Goal: Book appointment/travel/reservation

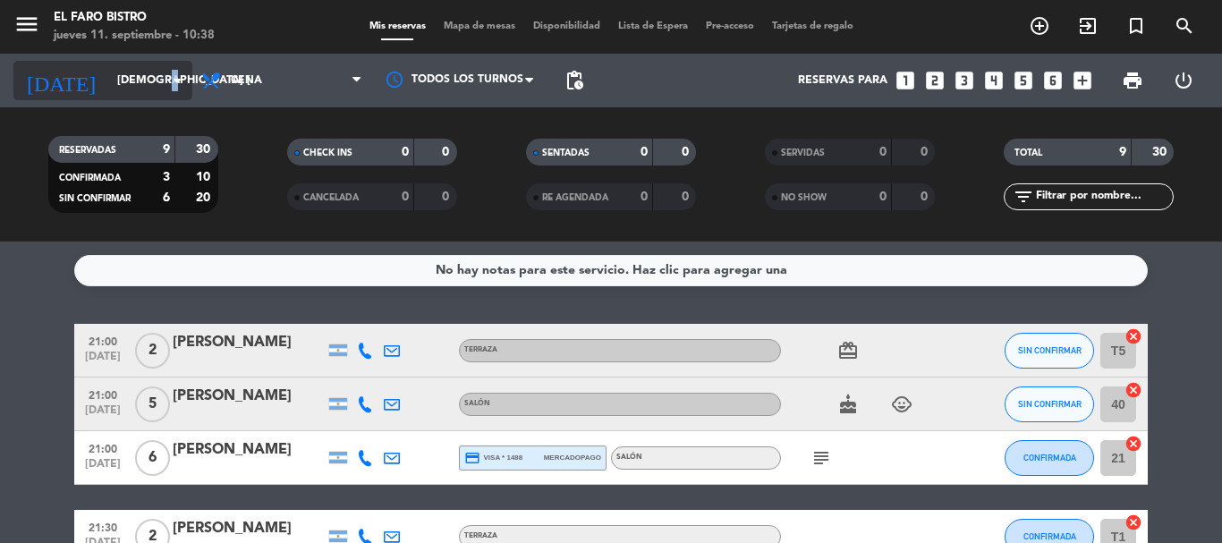
click at [172, 87] on icon "arrow_drop_down" at bounding box center [176, 80] width 21 height 21
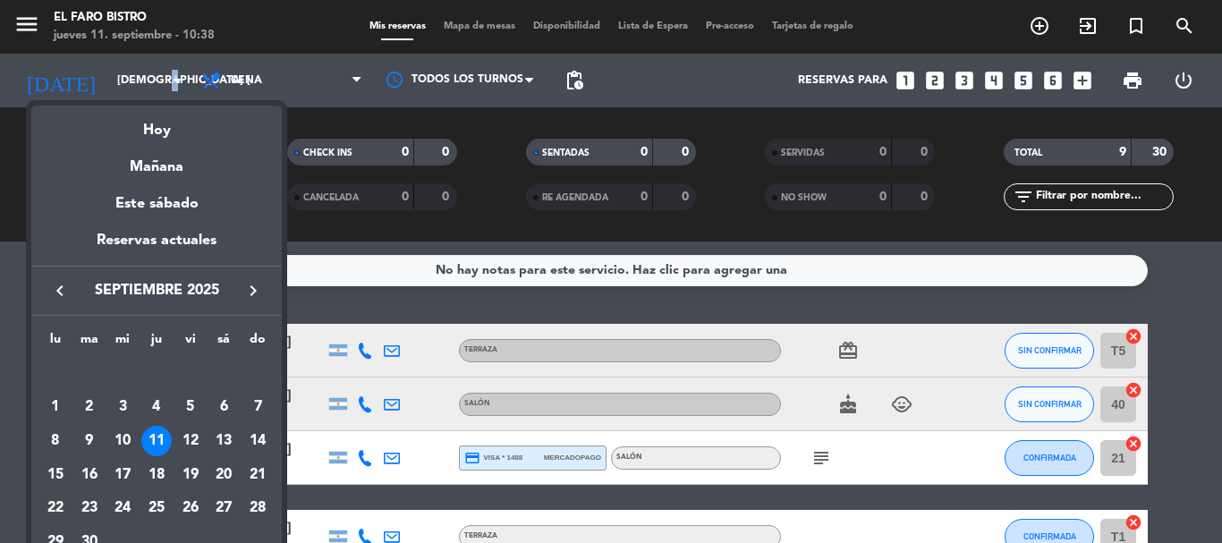
click at [246, 297] on icon "keyboard_arrow_right" at bounding box center [252, 290] width 21 height 21
click at [157, 507] on div "27" at bounding box center [156, 509] width 30 height 30
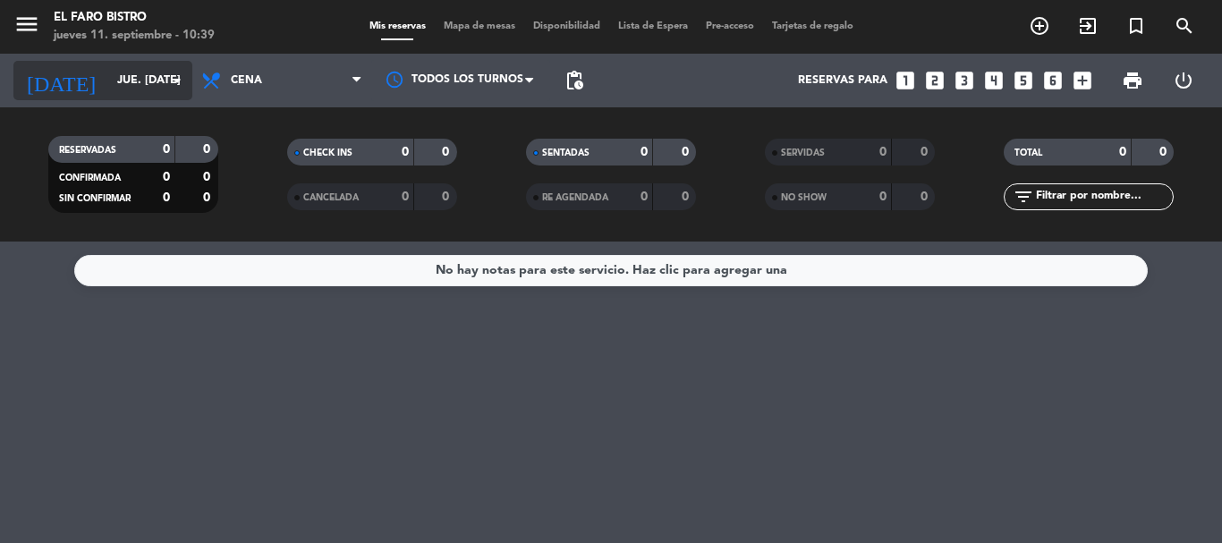
click at [120, 78] on input "jue. [DATE]" at bounding box center [183, 80] width 151 height 30
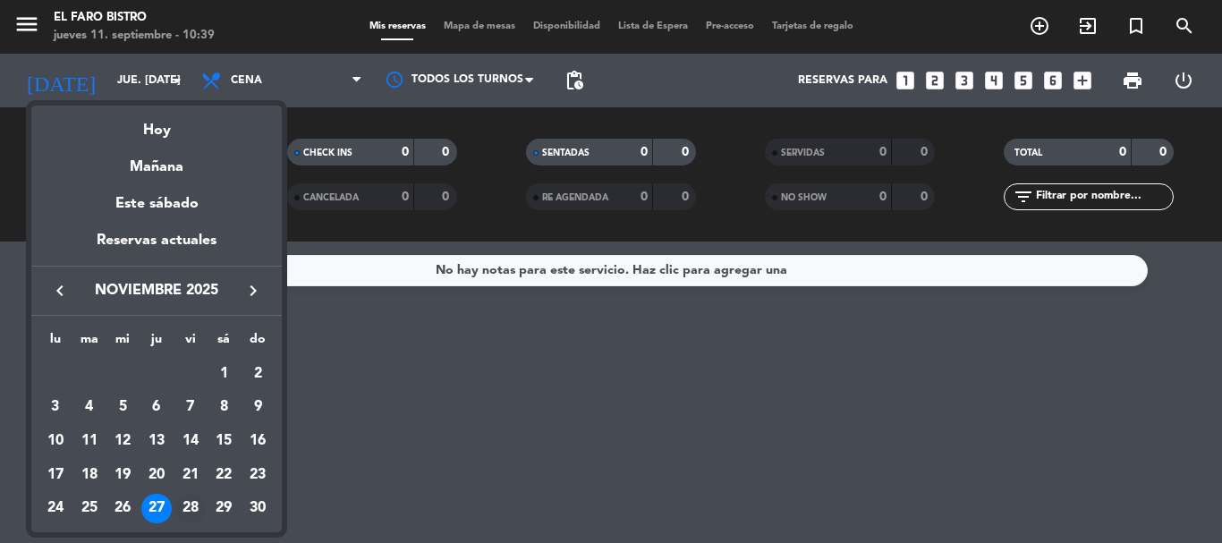
click at [191, 506] on div "28" at bounding box center [190, 509] width 30 height 30
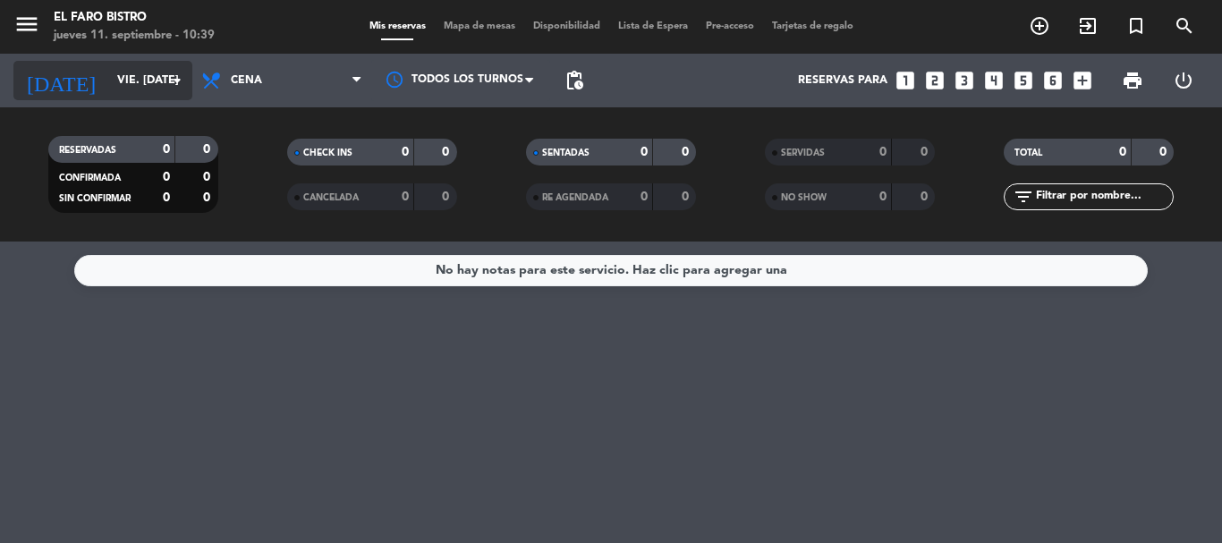
click at [162, 72] on input "vie. [DATE]" at bounding box center [183, 80] width 151 height 30
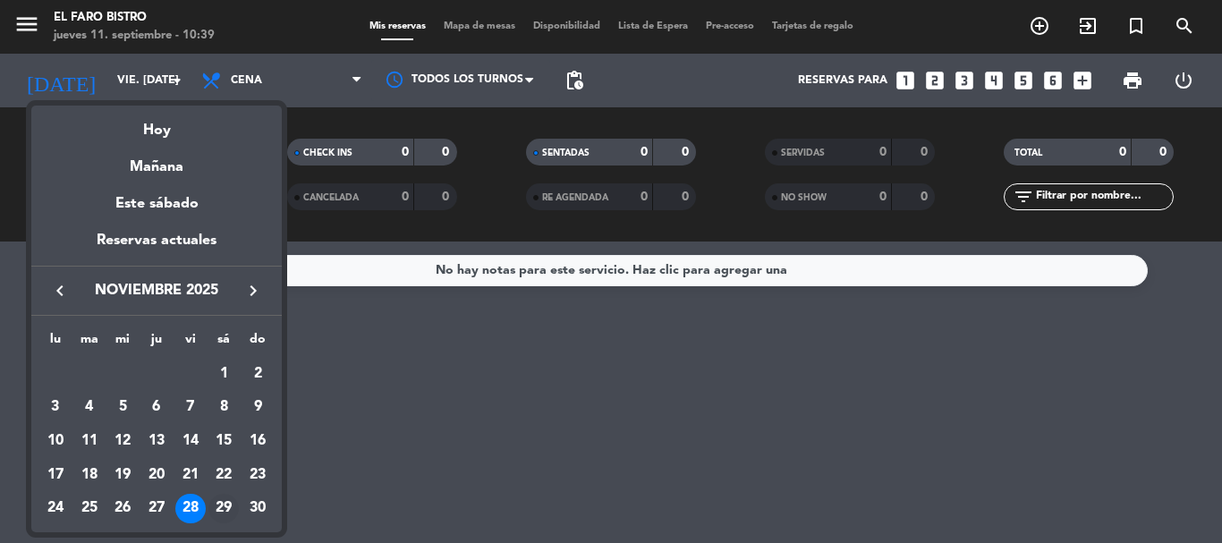
click at [226, 513] on div "29" at bounding box center [223, 509] width 30 height 30
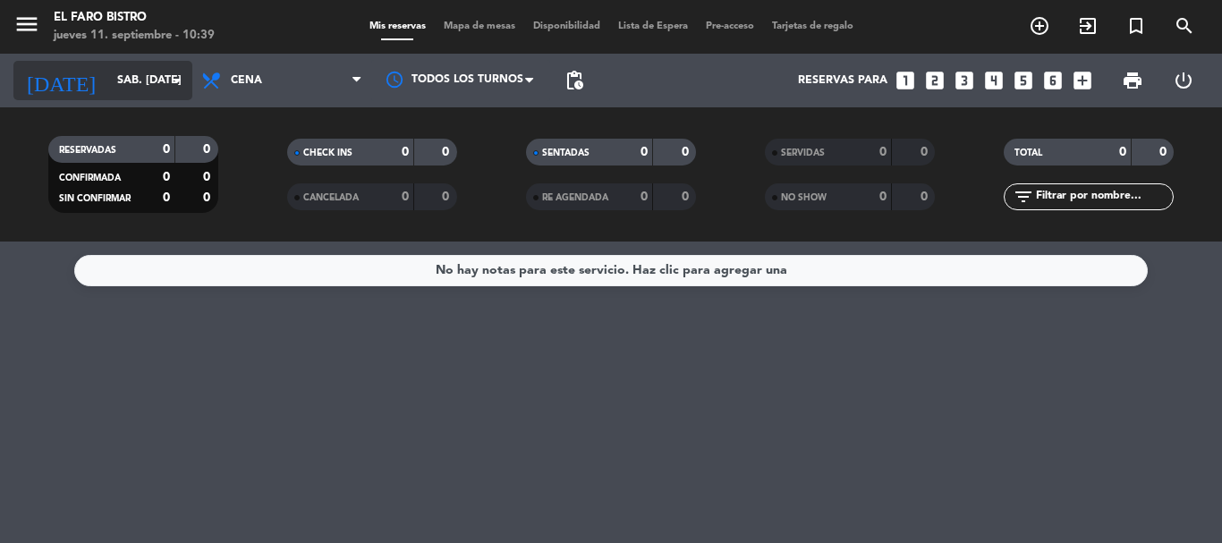
click at [157, 83] on input "sáb. [DATE]" at bounding box center [183, 80] width 151 height 30
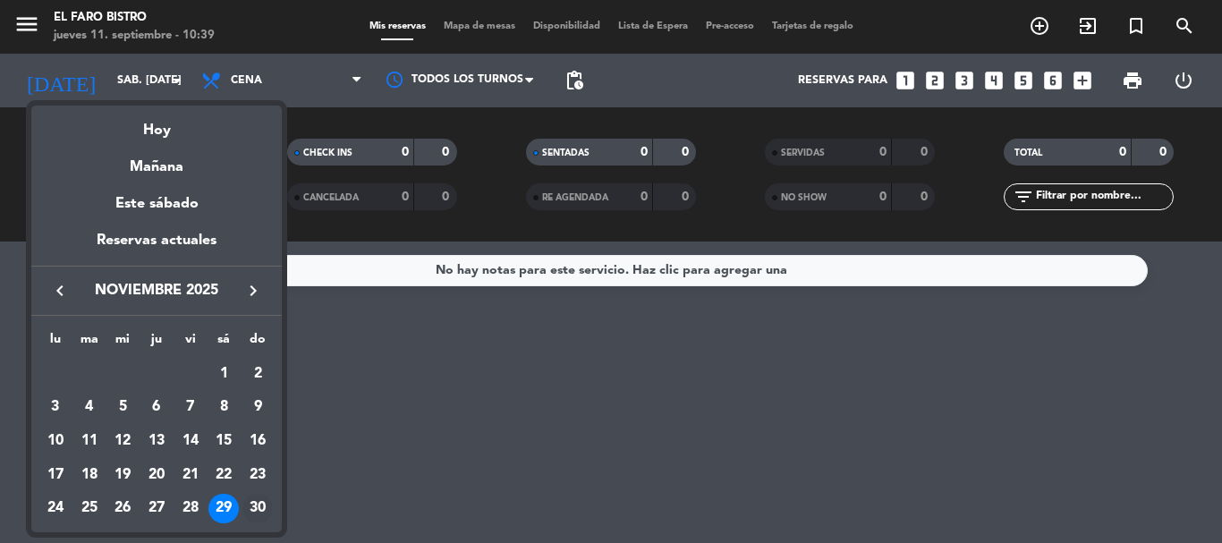
click at [257, 511] on div "30" at bounding box center [257, 509] width 30 height 30
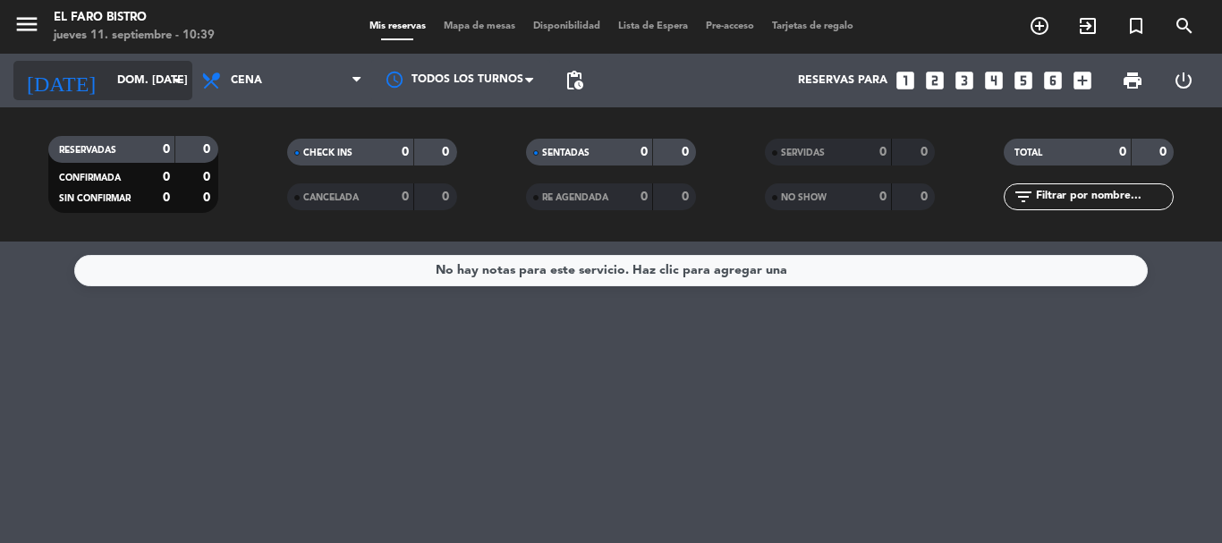
click at [145, 85] on input "dom. [DATE]" at bounding box center [183, 80] width 151 height 30
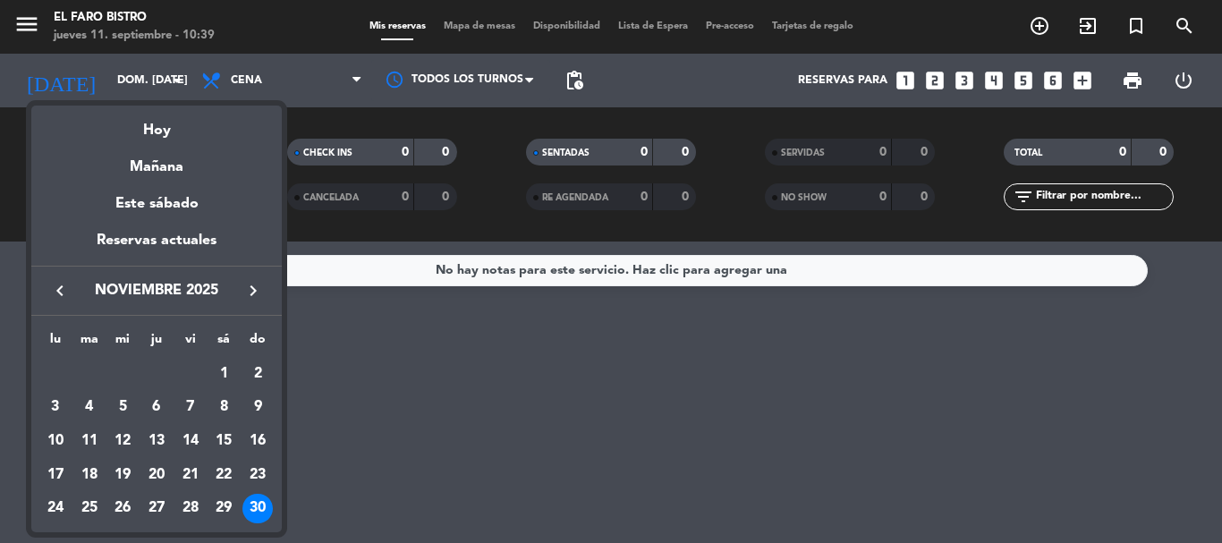
click at [254, 285] on icon "keyboard_arrow_right" at bounding box center [252, 290] width 21 height 21
click at [58, 400] on div "1" at bounding box center [55, 407] width 30 height 30
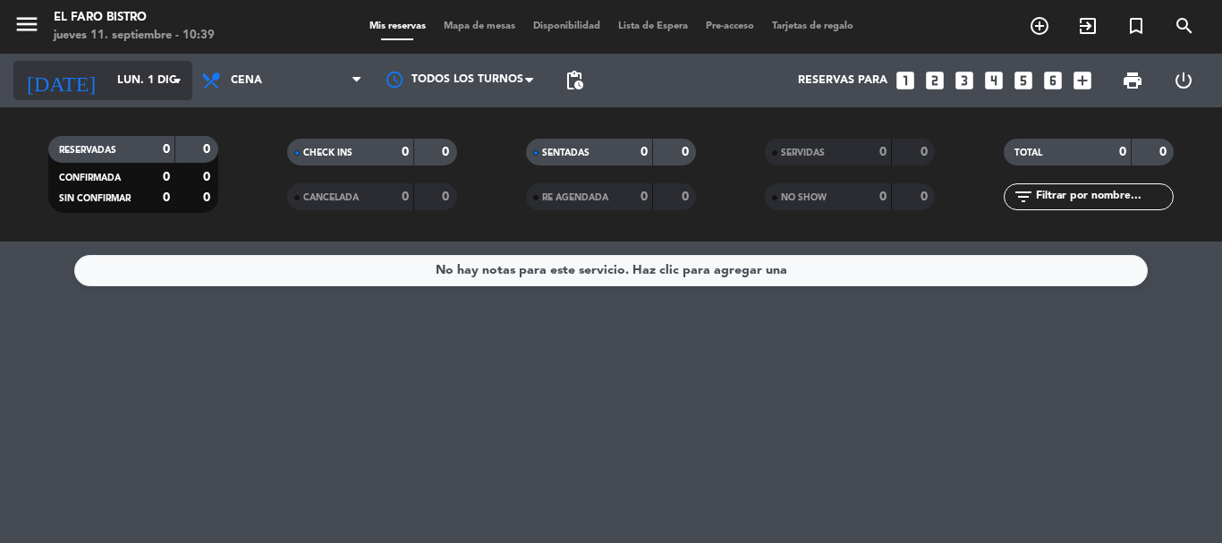
click at [166, 84] on icon "arrow_drop_down" at bounding box center [176, 80] width 21 height 21
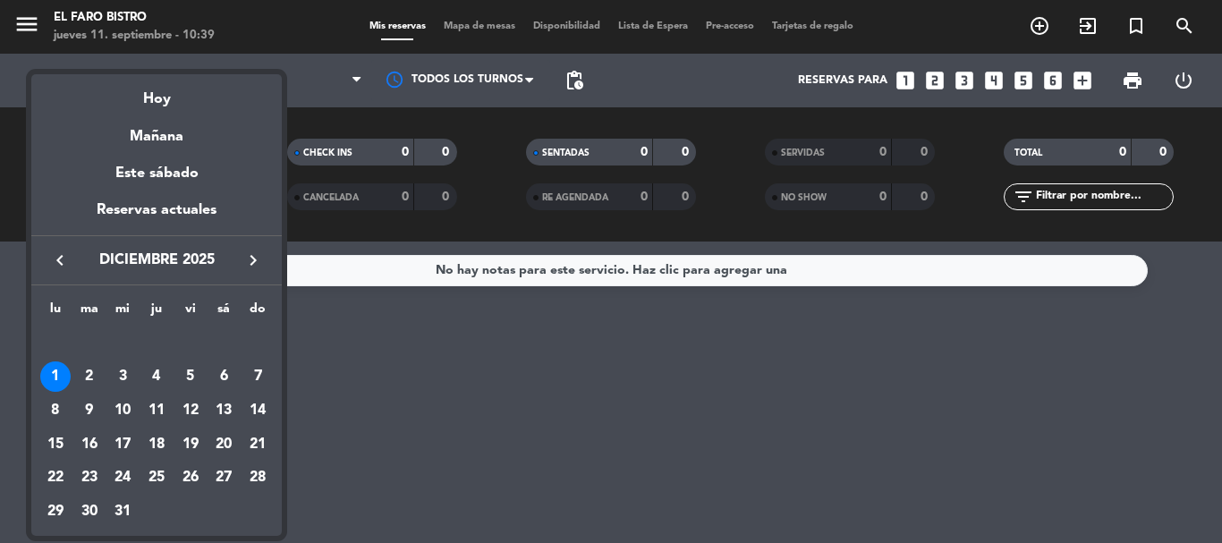
click at [97, 372] on div "2" at bounding box center [89, 376] width 30 height 30
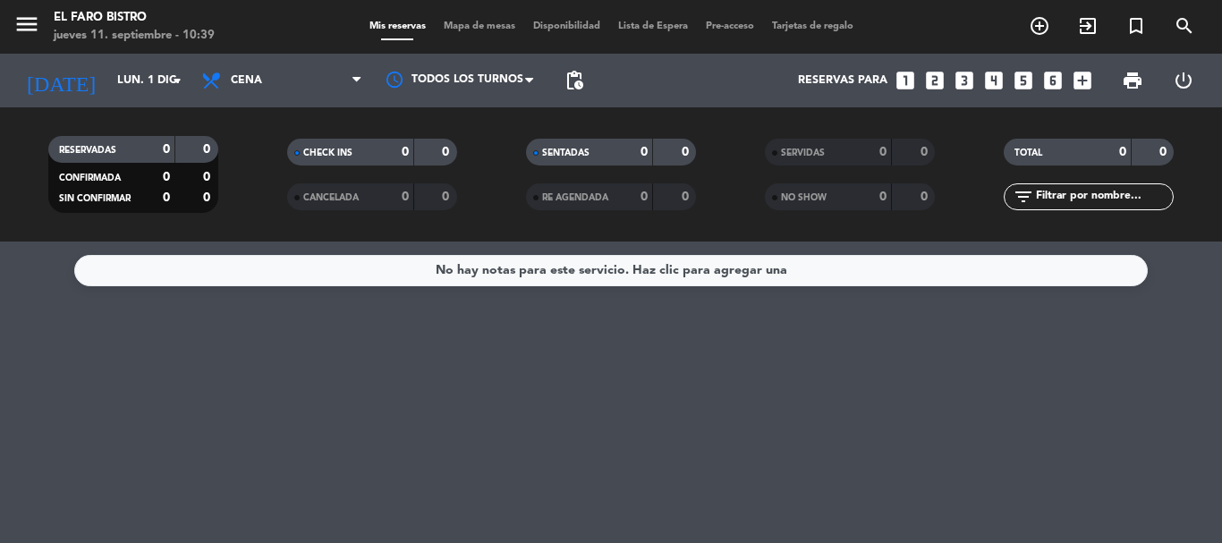
type input "[DATE] dic."
